Goal: Transaction & Acquisition: Book appointment/travel/reservation

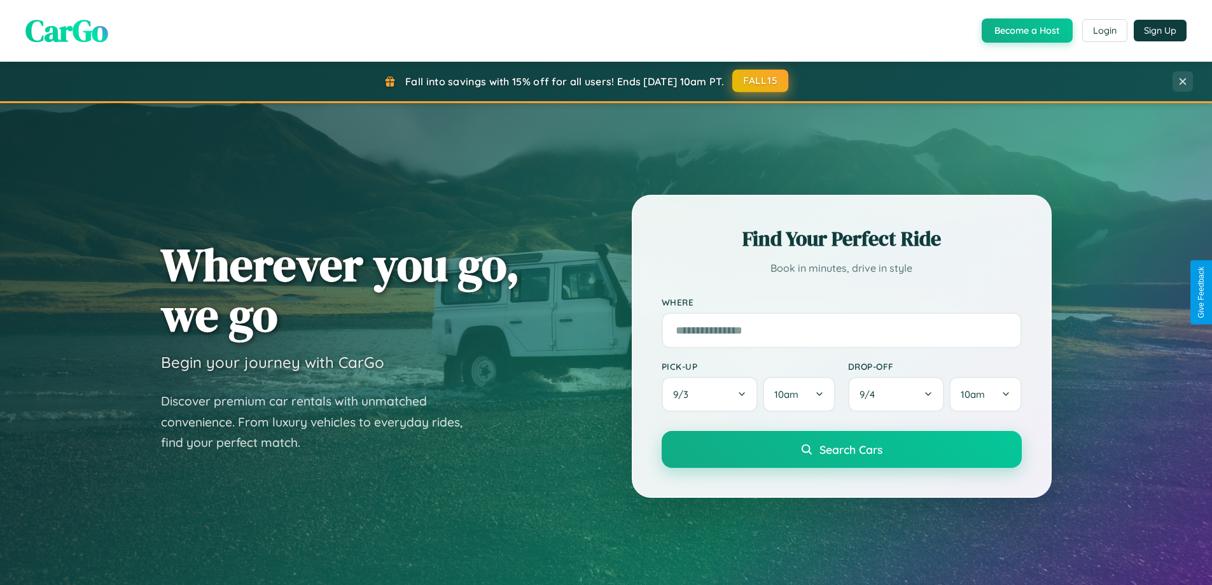
click at [761, 81] on button "FALL15" at bounding box center [760, 80] width 56 height 23
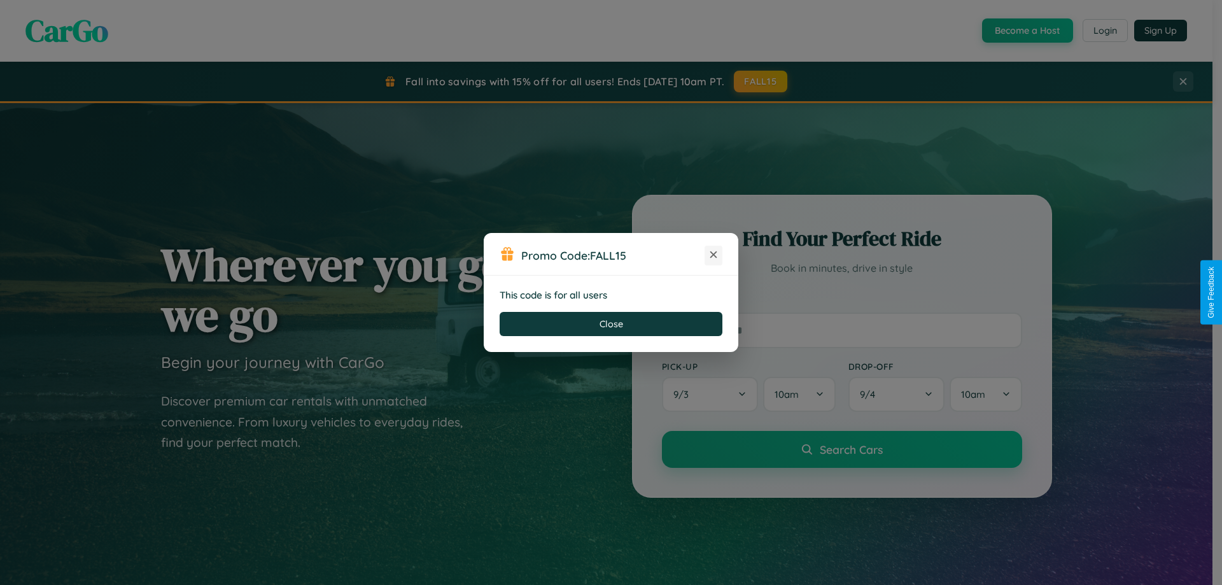
click at [713, 255] on icon at bounding box center [713, 254] width 13 height 13
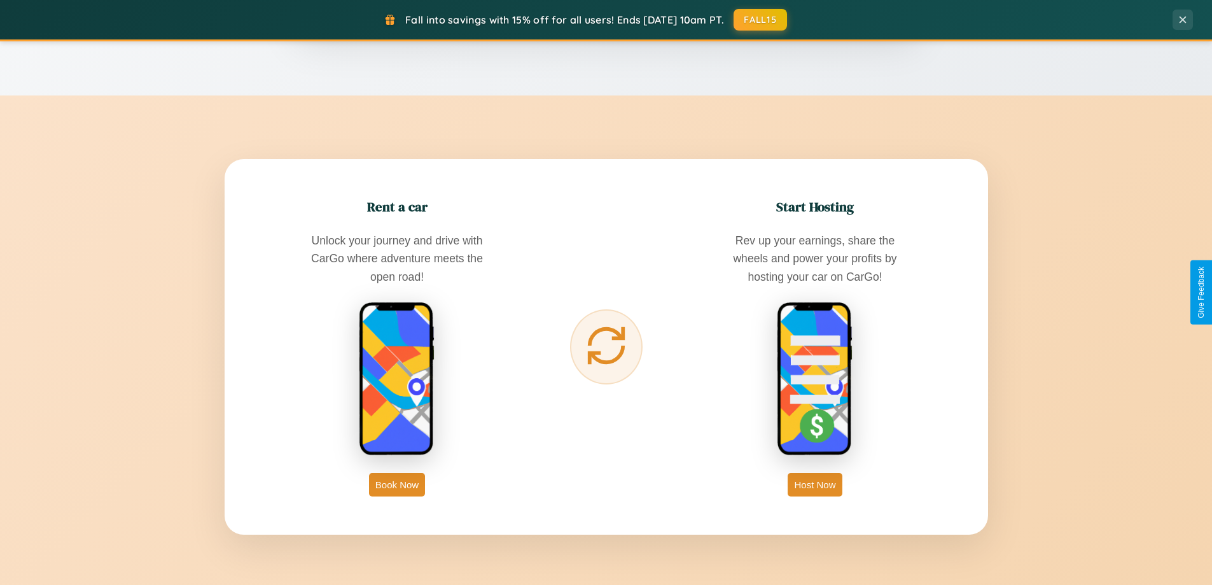
scroll to position [2045, 0]
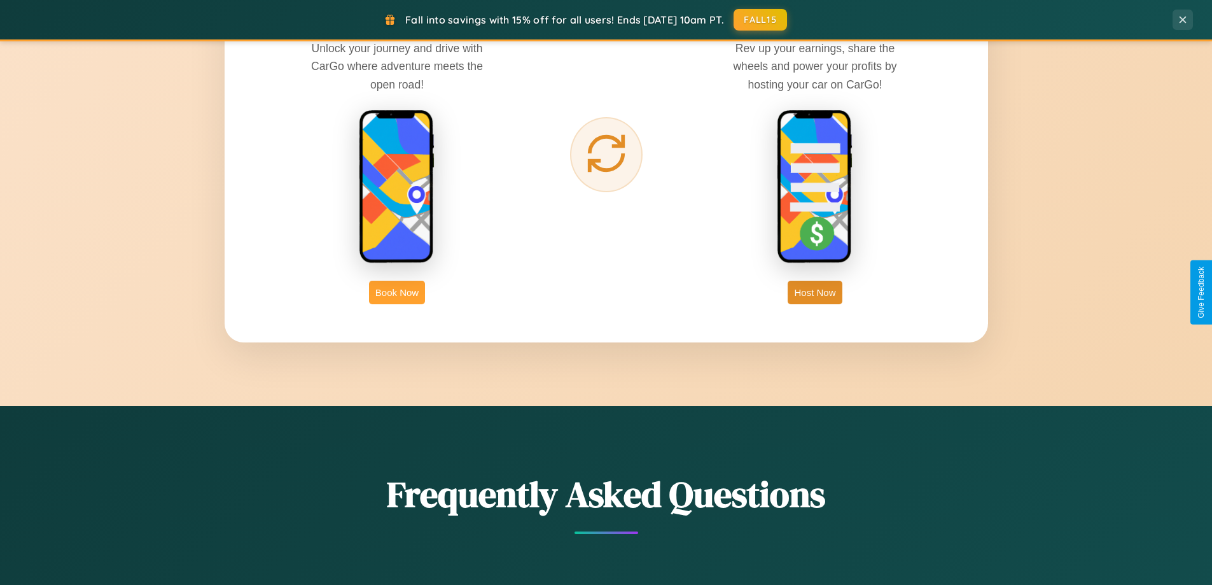
click at [397, 292] on button "Book Now" at bounding box center [397, 293] width 56 height 24
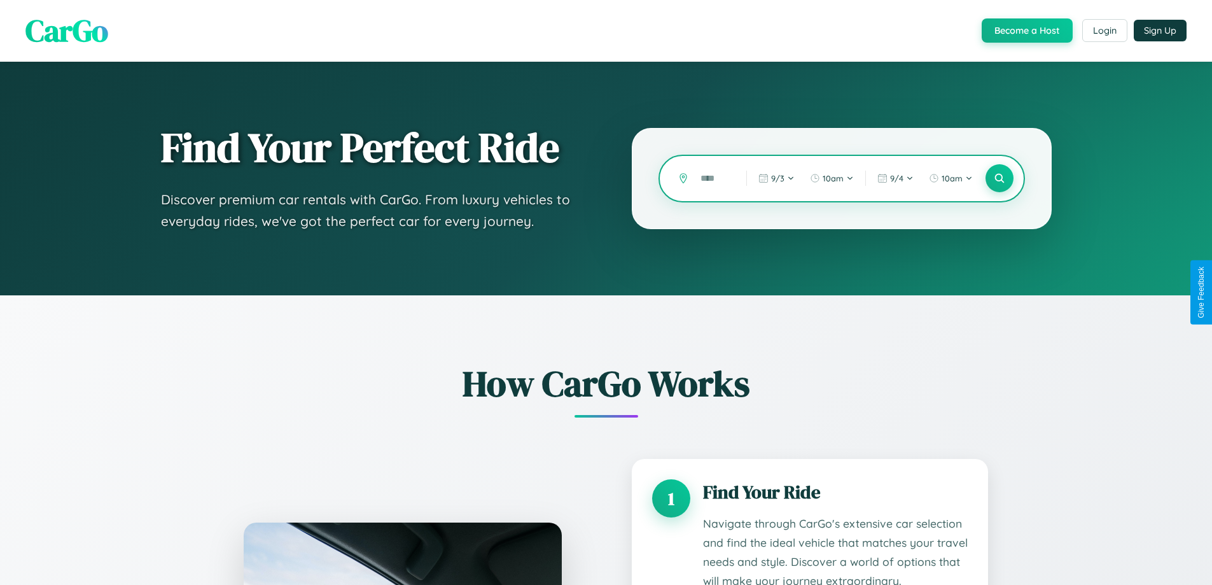
click at [714, 178] on input "text" at bounding box center [713, 178] width 39 height 22
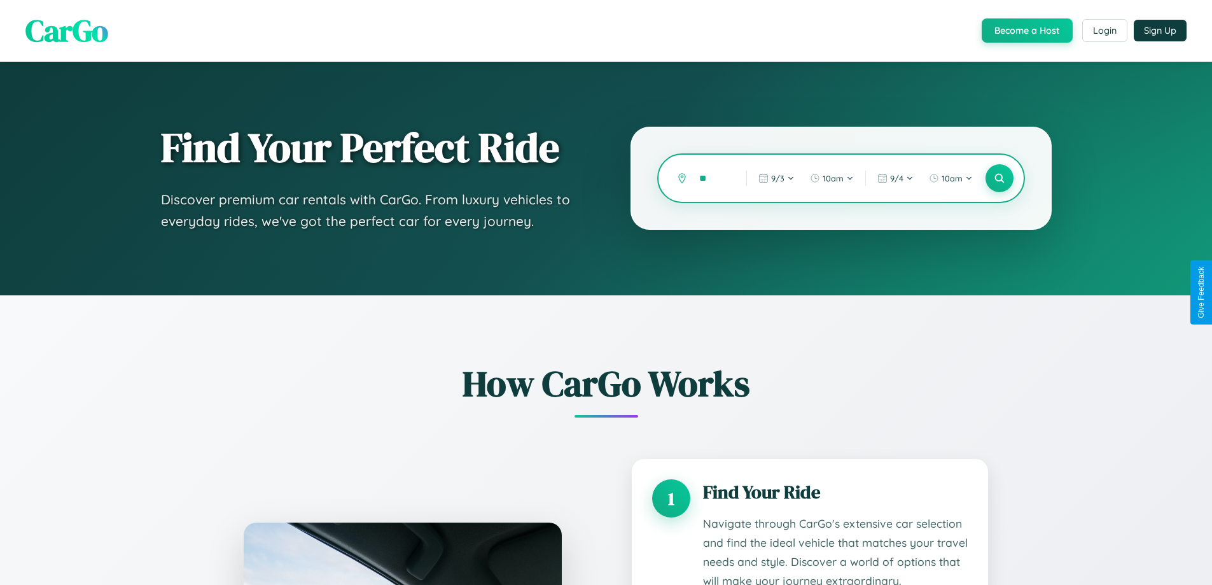
type input "*"
type input "******"
click at [999, 178] on icon at bounding box center [999, 178] width 12 height 12
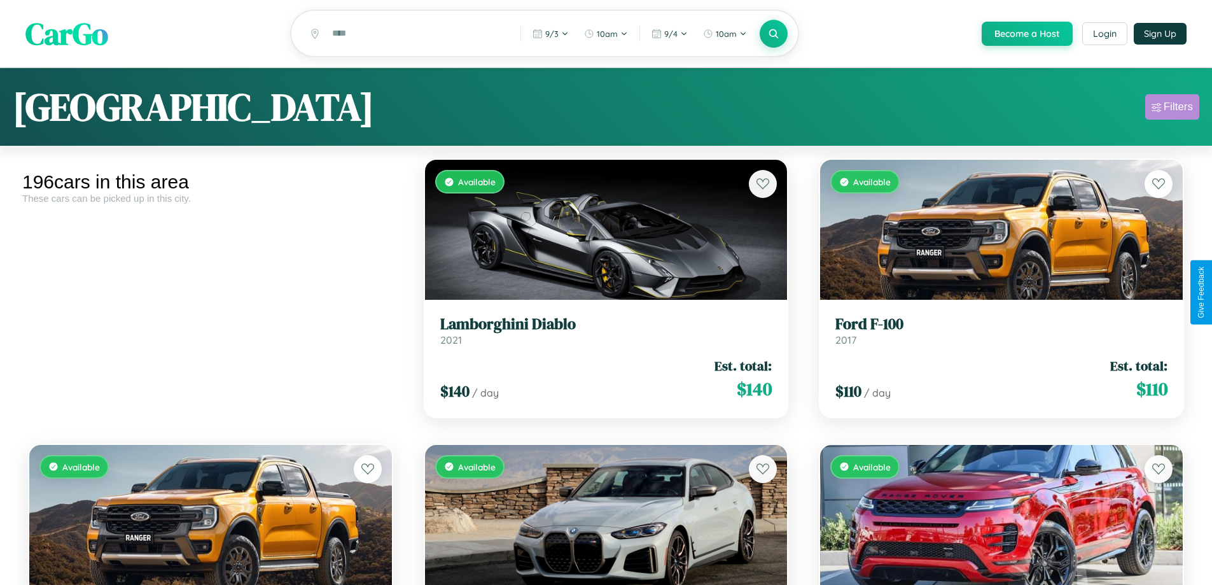
click at [1172, 109] on div "Filters" at bounding box center [1178, 107] width 29 height 13
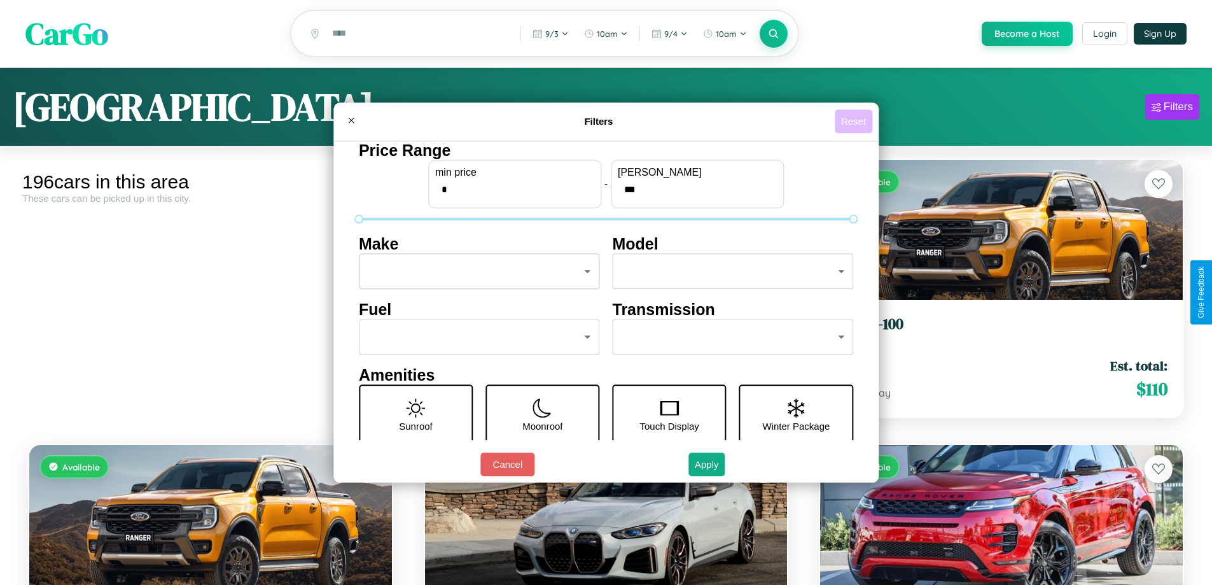
click at [855, 121] on button "Reset" at bounding box center [854, 121] width 38 height 24
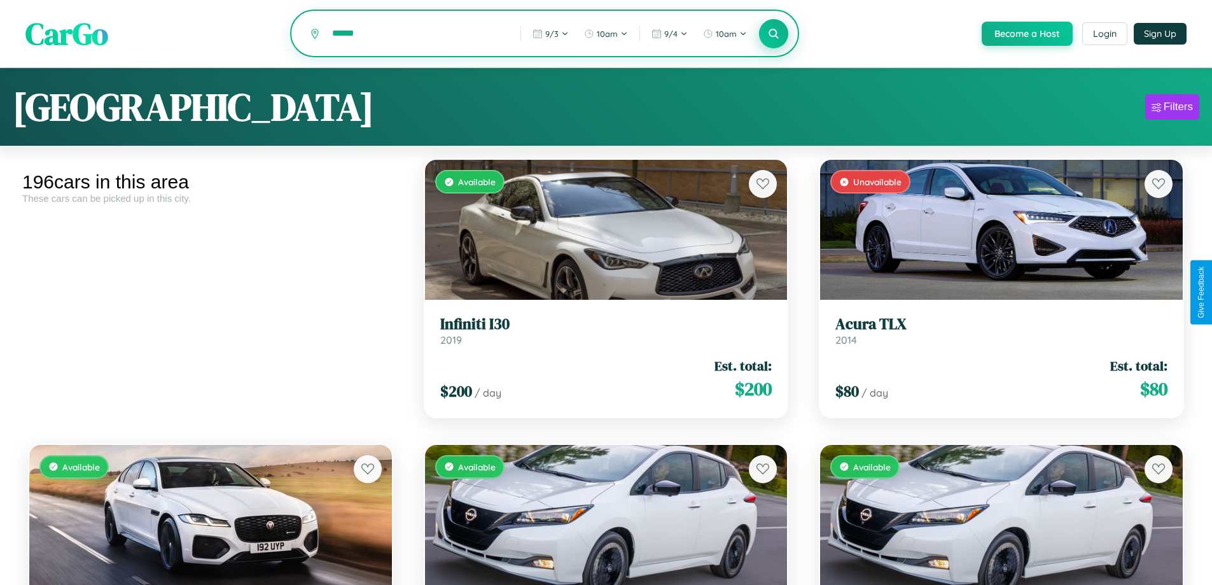
type input "******"
click at [773, 34] on icon at bounding box center [774, 33] width 12 height 12
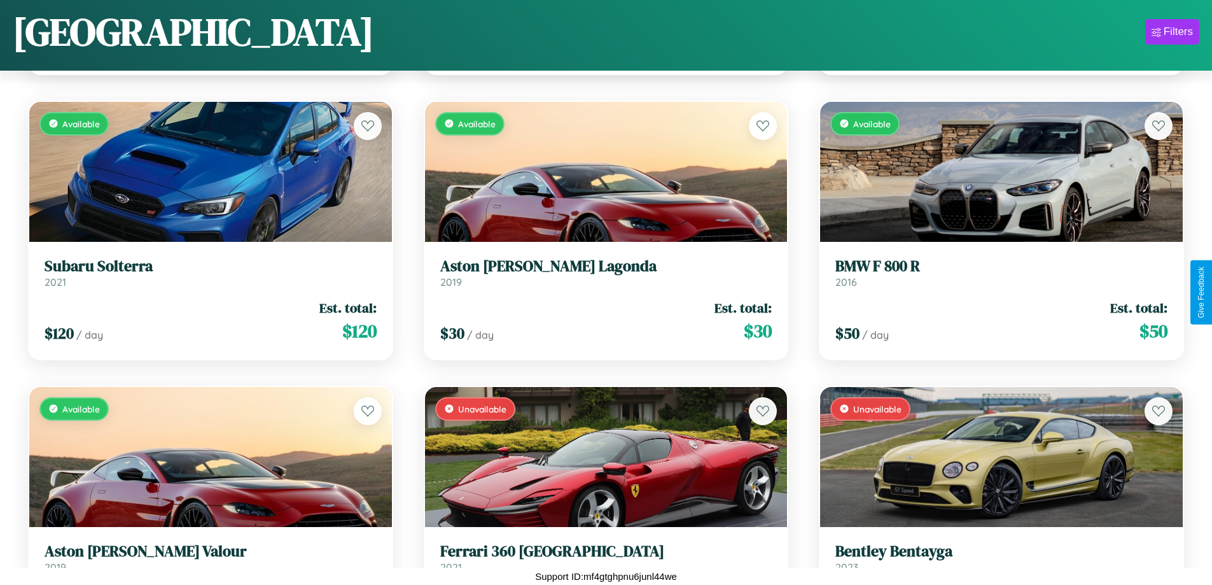
scroll to position [15771, 0]
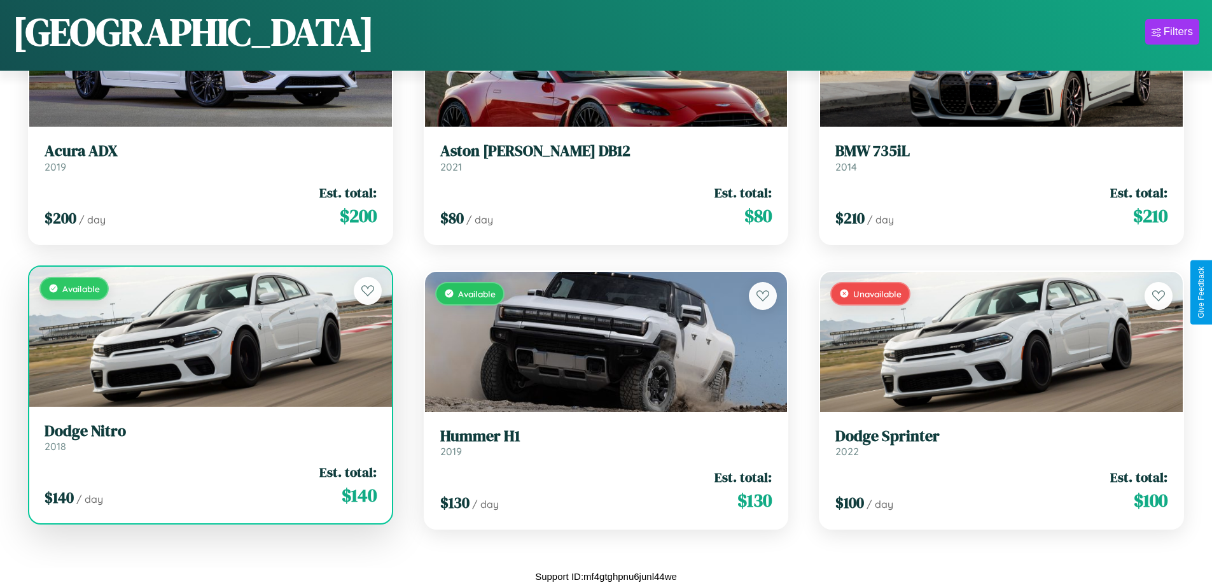
click at [209, 437] on h3 "Dodge Nitro" at bounding box center [211, 431] width 332 height 18
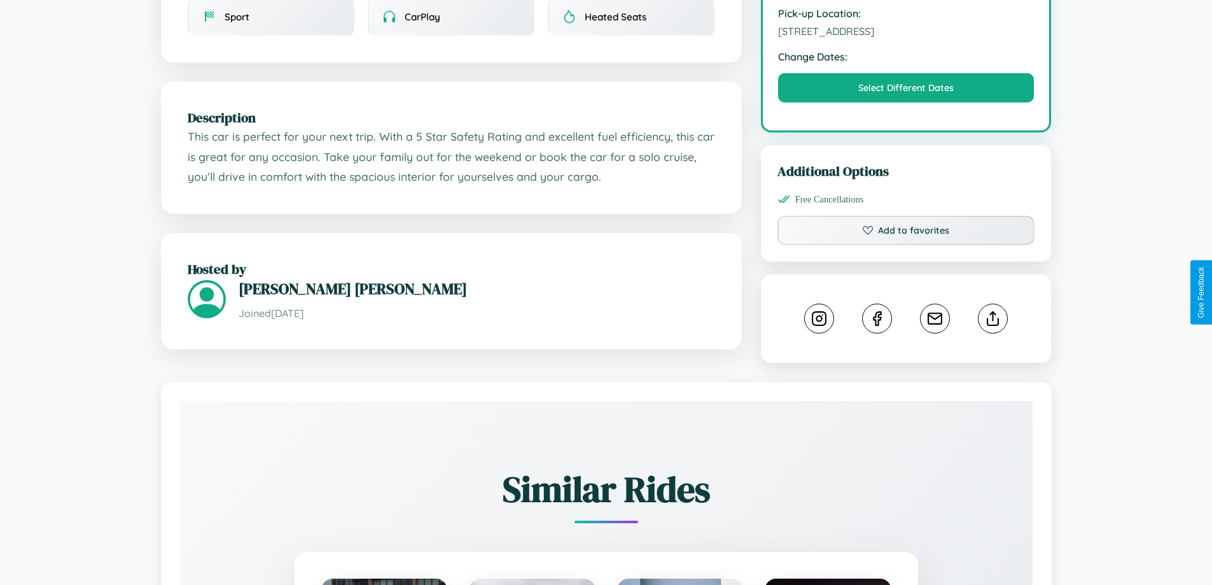
scroll to position [418, 0]
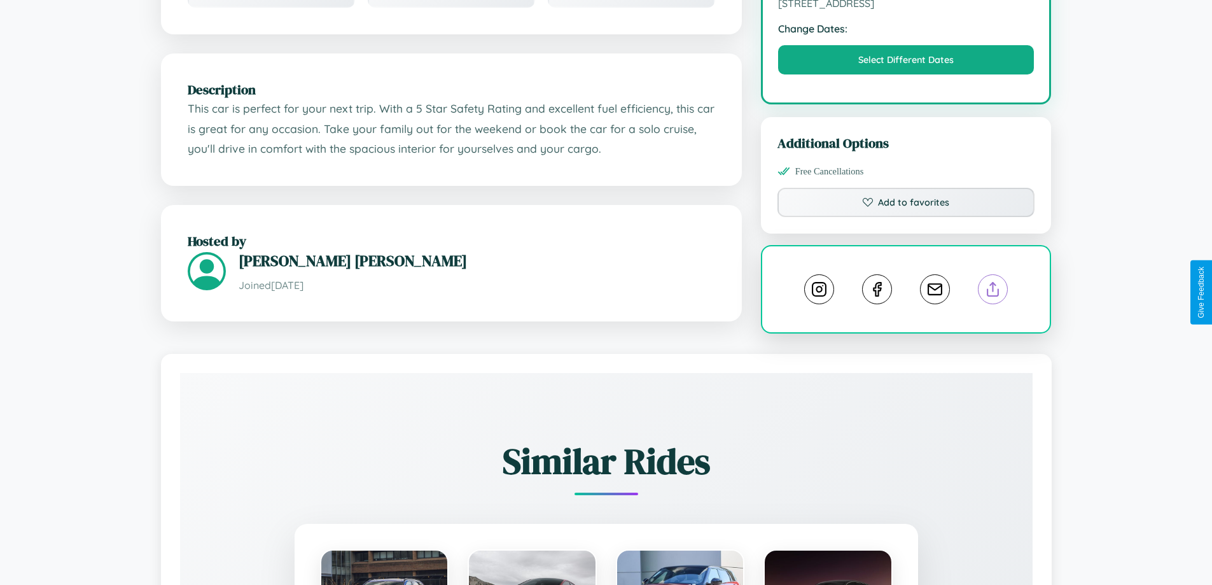
click at [993, 291] on line at bounding box center [993, 287] width 0 height 9
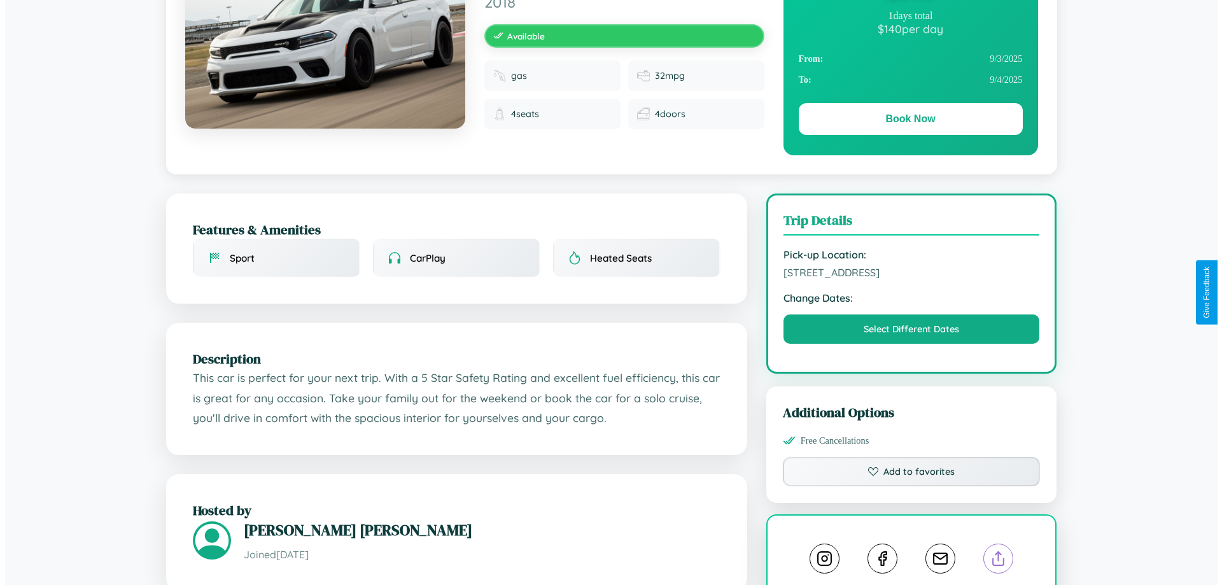
scroll to position [0, 0]
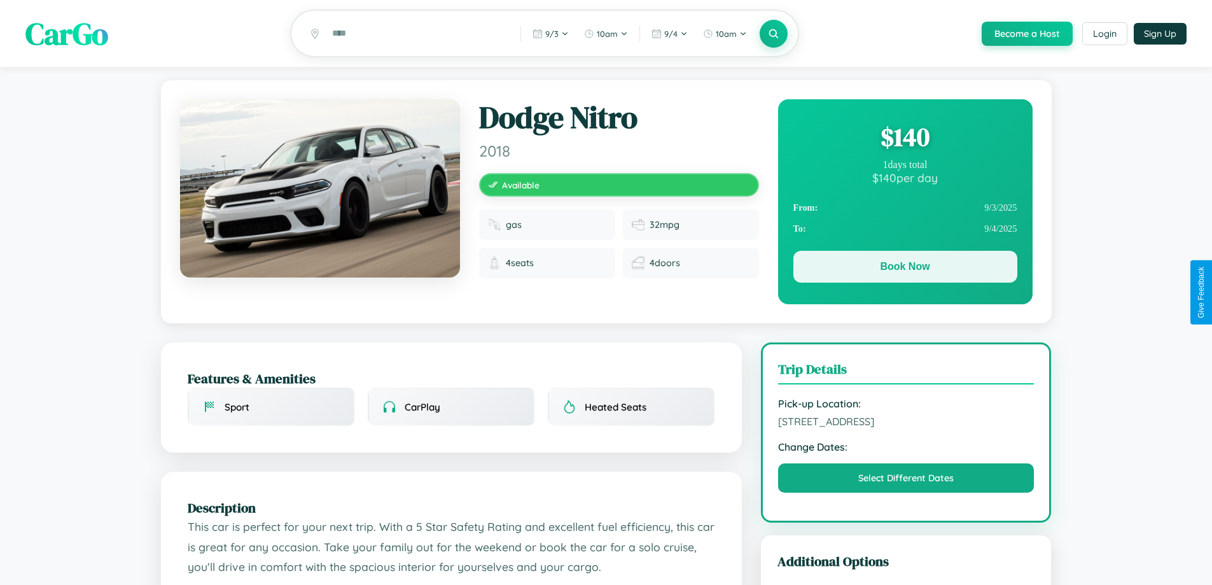
click at [905, 269] on button "Book Now" at bounding box center [906, 267] width 224 height 32
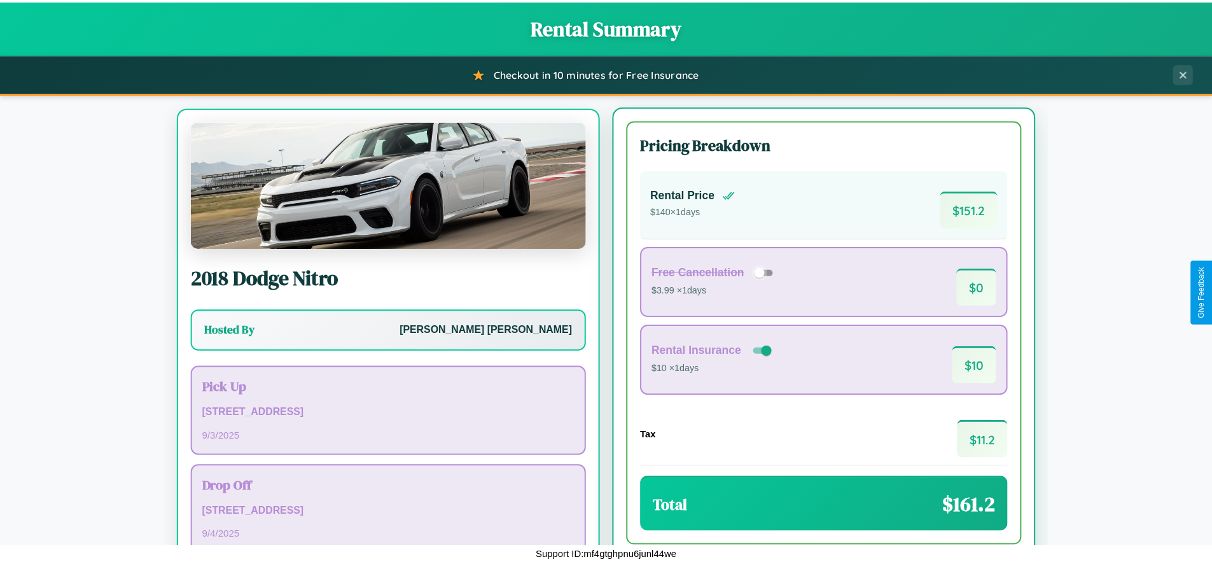
scroll to position [59, 0]
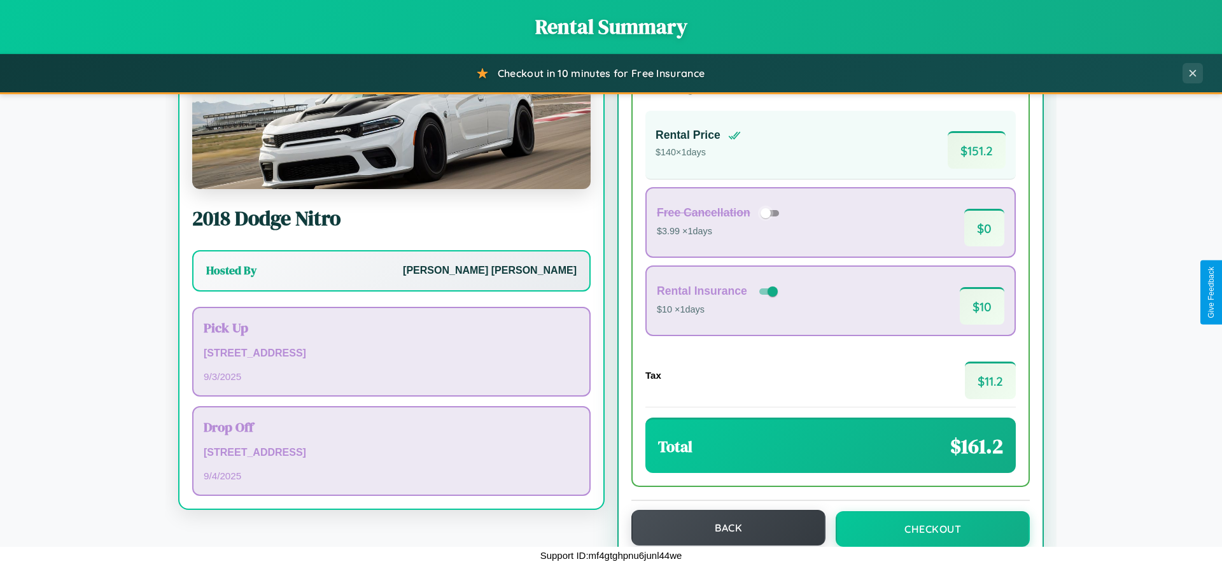
click at [722, 529] on button "Back" at bounding box center [728, 528] width 194 height 36
